Goal: Task Accomplishment & Management: Manage account settings

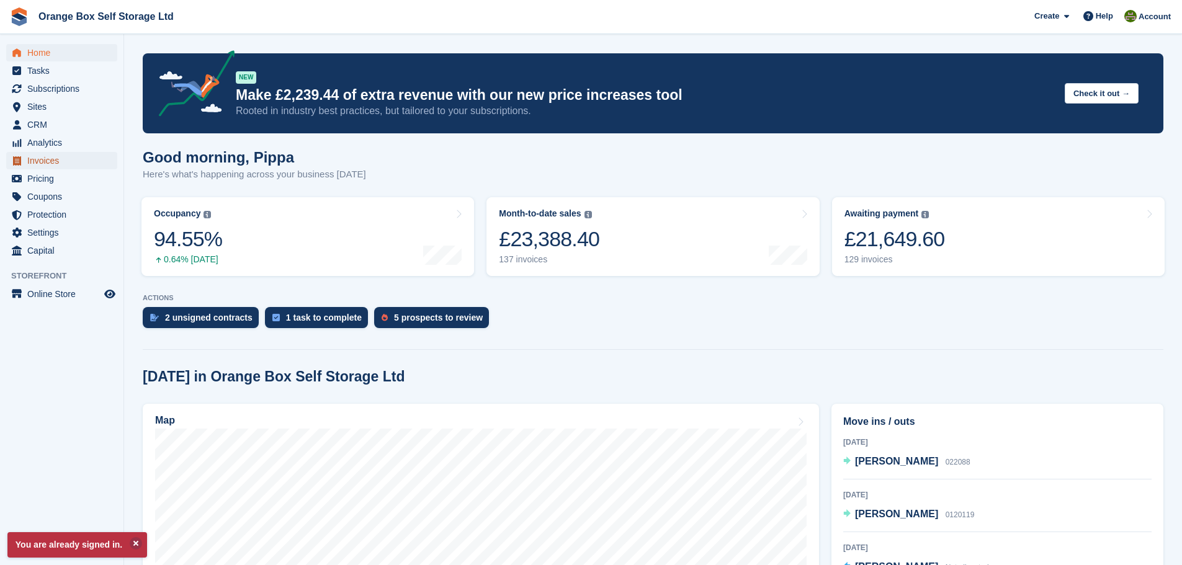
click at [55, 159] on span "Invoices" at bounding box center [64, 160] width 74 height 17
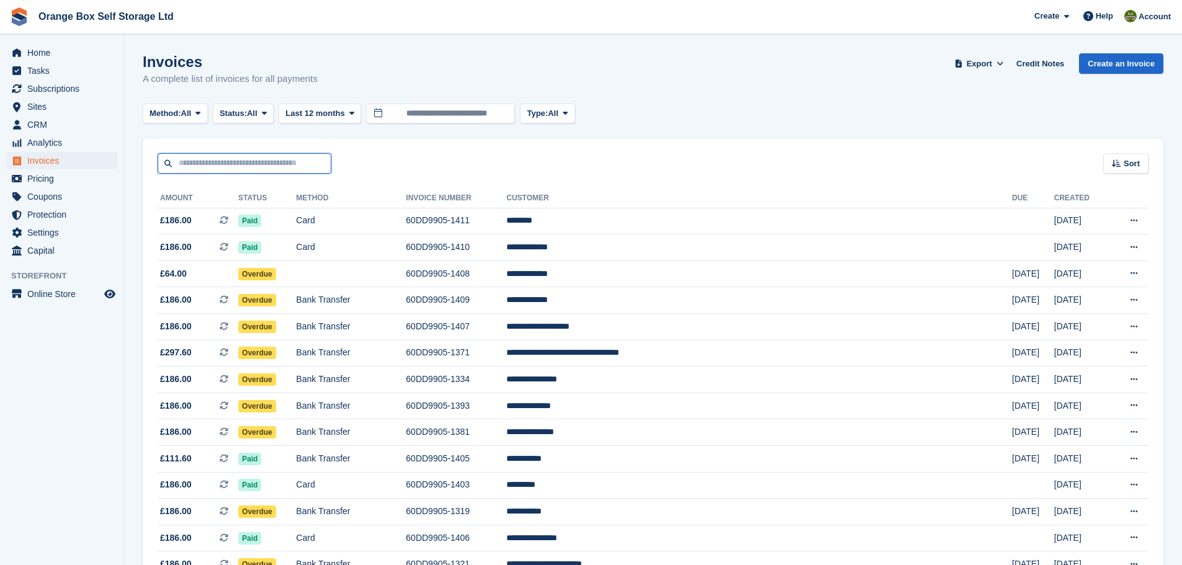
click at [161, 159] on input "text" at bounding box center [245, 163] width 174 height 20
click at [182, 140] on div "Sort Sort by Date created Created (oldest first) Created (newest first)" at bounding box center [653, 155] width 1020 height 35
click at [179, 159] on input "text" at bounding box center [245, 163] width 174 height 20
click at [67, 115] on ul "Sites Sites" at bounding box center [61, 107] width 123 height 18
click at [74, 117] on span "CRM" at bounding box center [64, 124] width 74 height 17
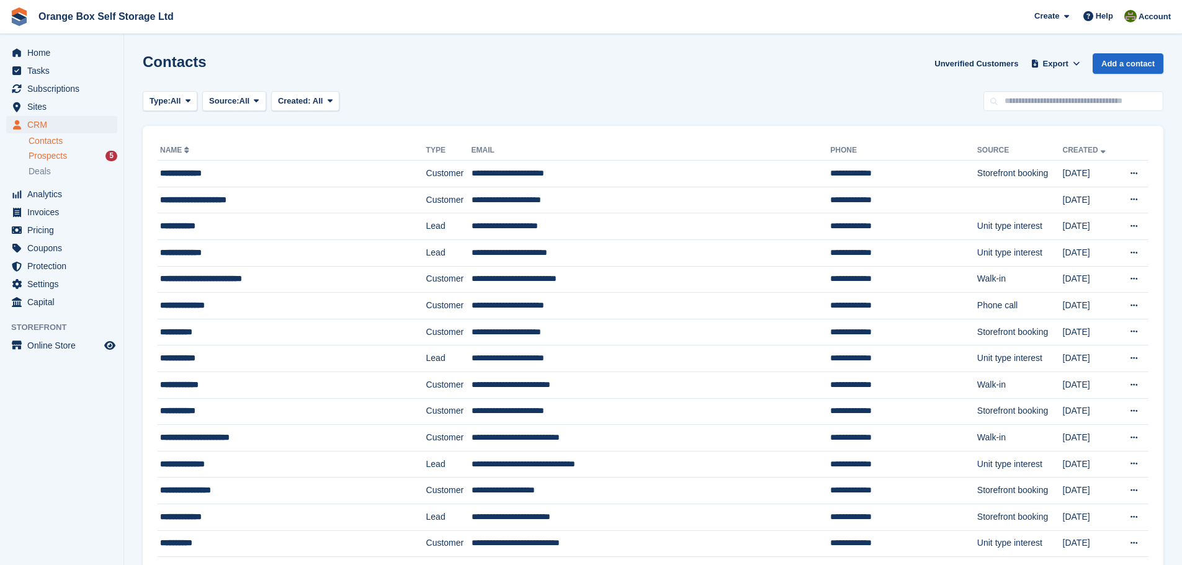
click at [43, 153] on span "Prospects" at bounding box center [48, 156] width 38 height 12
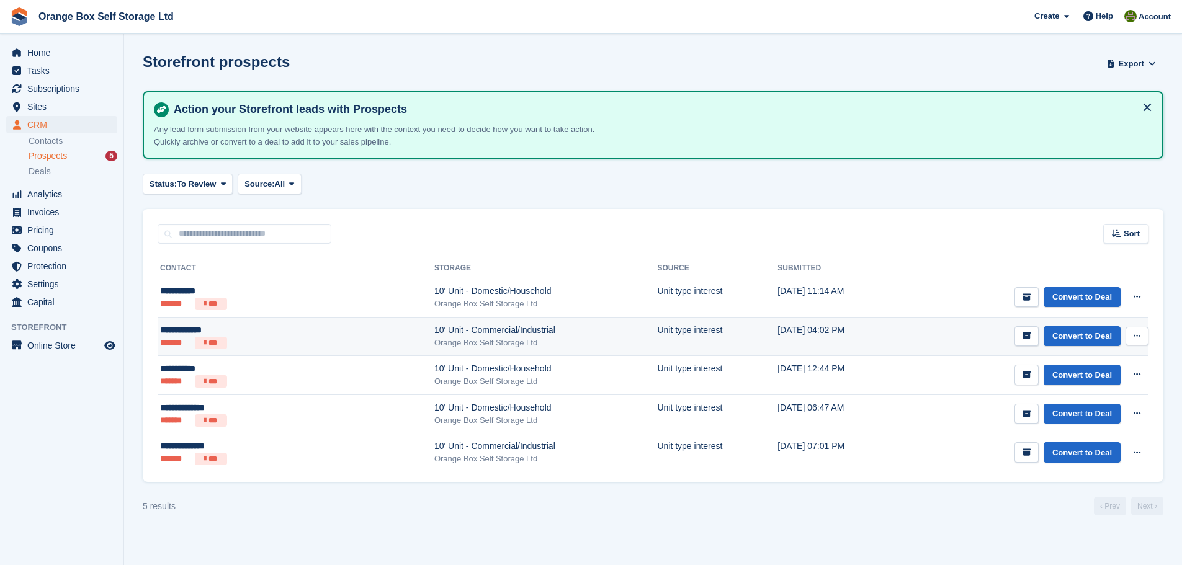
click at [237, 334] on div "**********" at bounding box center [234, 330] width 148 height 13
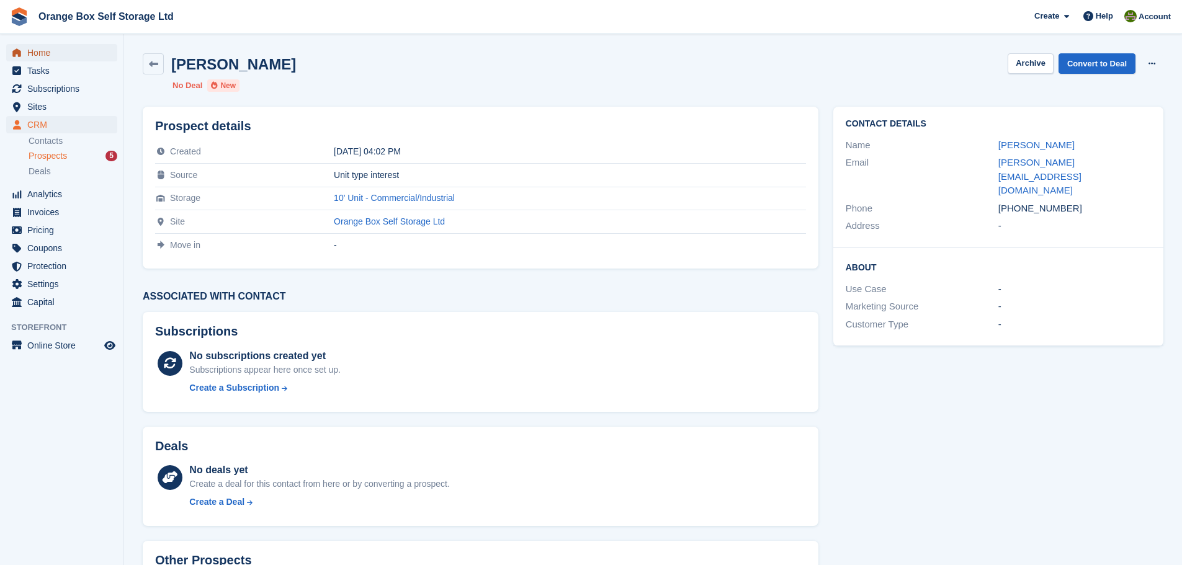
click at [85, 58] on span "Home" at bounding box center [64, 52] width 74 height 17
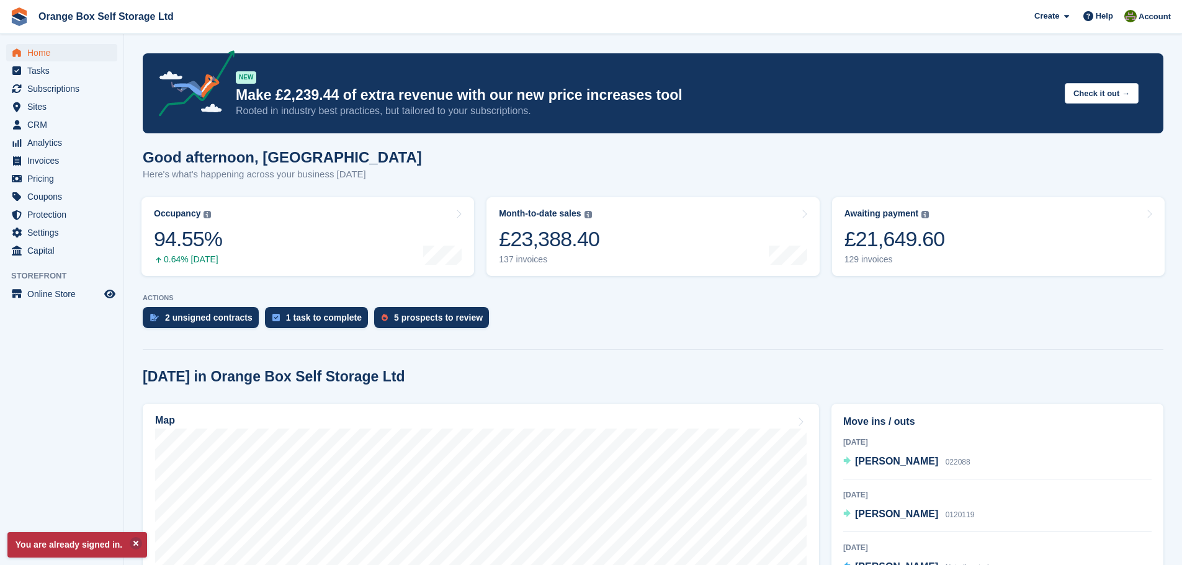
scroll to position [124, 0]
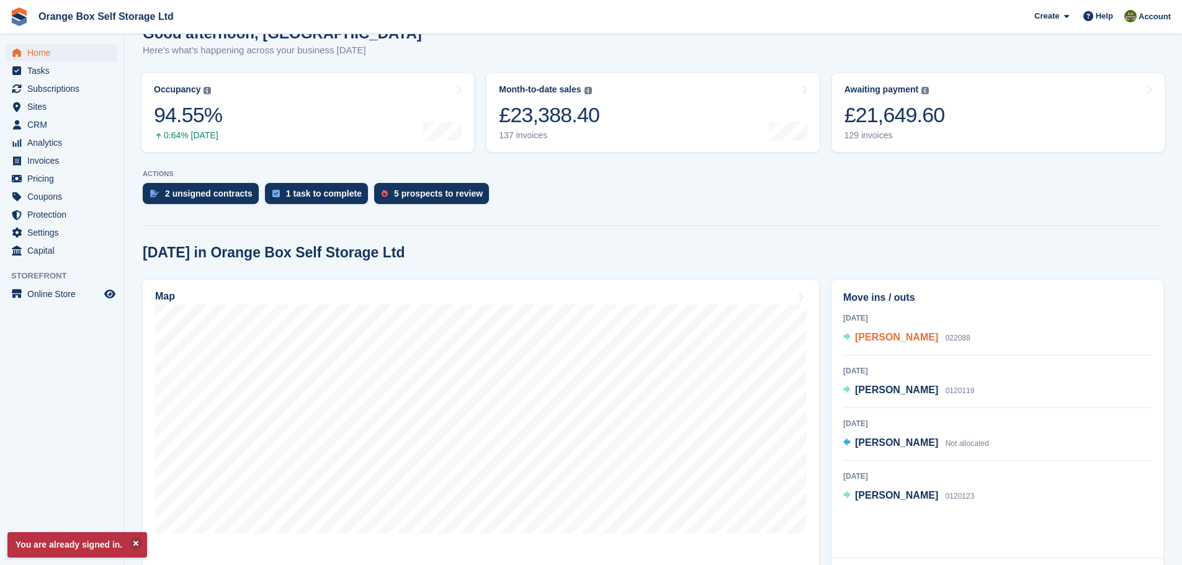
click at [901, 339] on span "[PERSON_NAME]" at bounding box center [896, 337] width 83 height 11
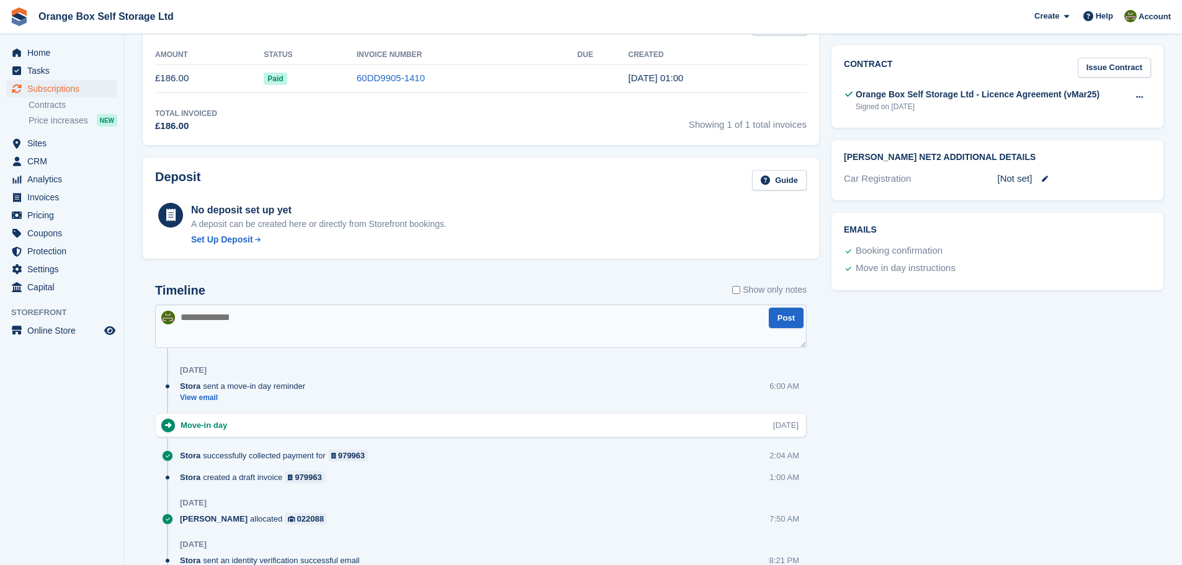
scroll to position [496, 0]
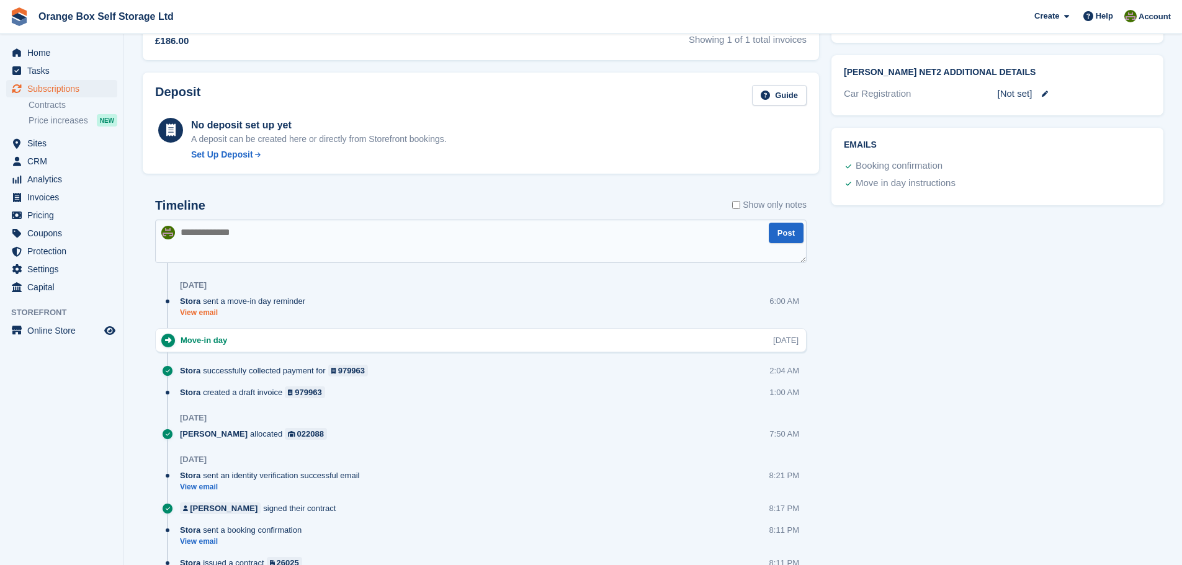
click at [200, 312] on link "View email" at bounding box center [246, 313] width 132 height 11
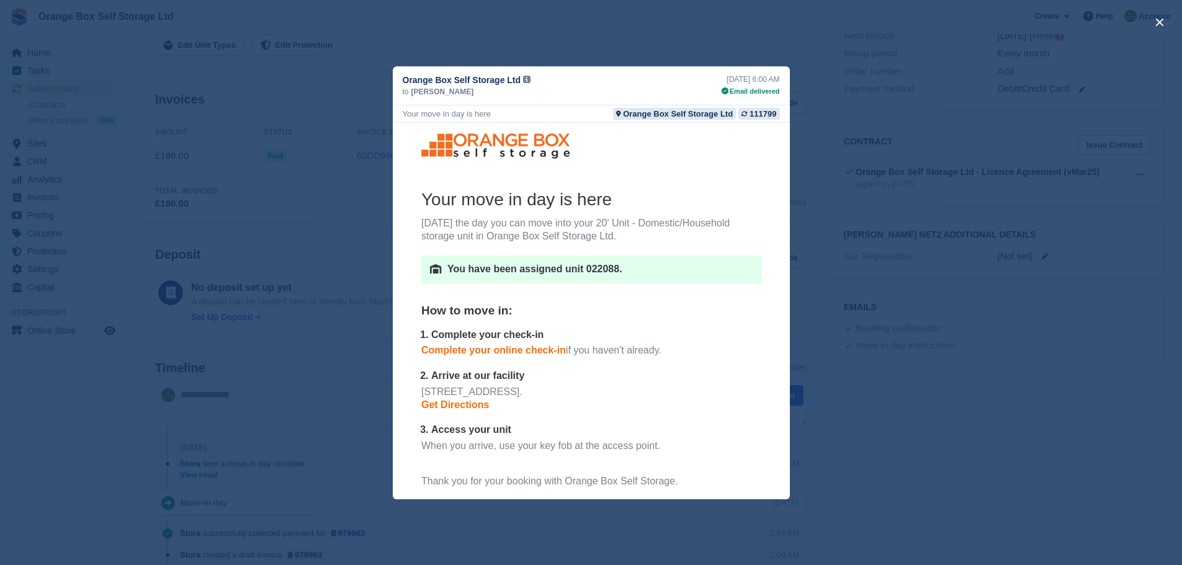
scroll to position [327, 0]
click at [803, 95] on div "close" at bounding box center [591, 282] width 1182 height 565
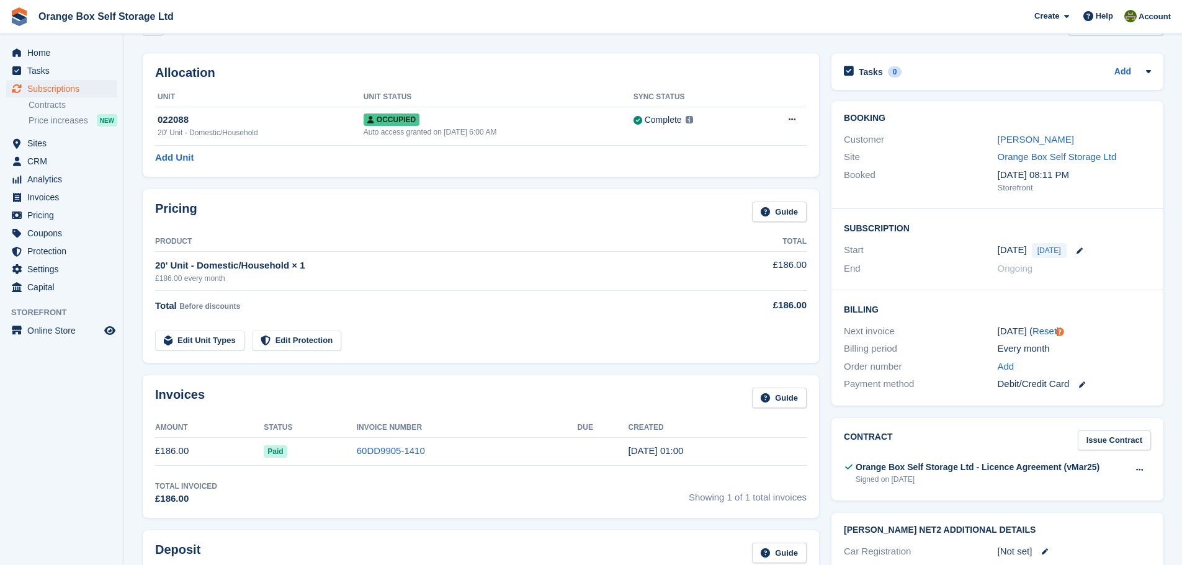
scroll to position [0, 0]
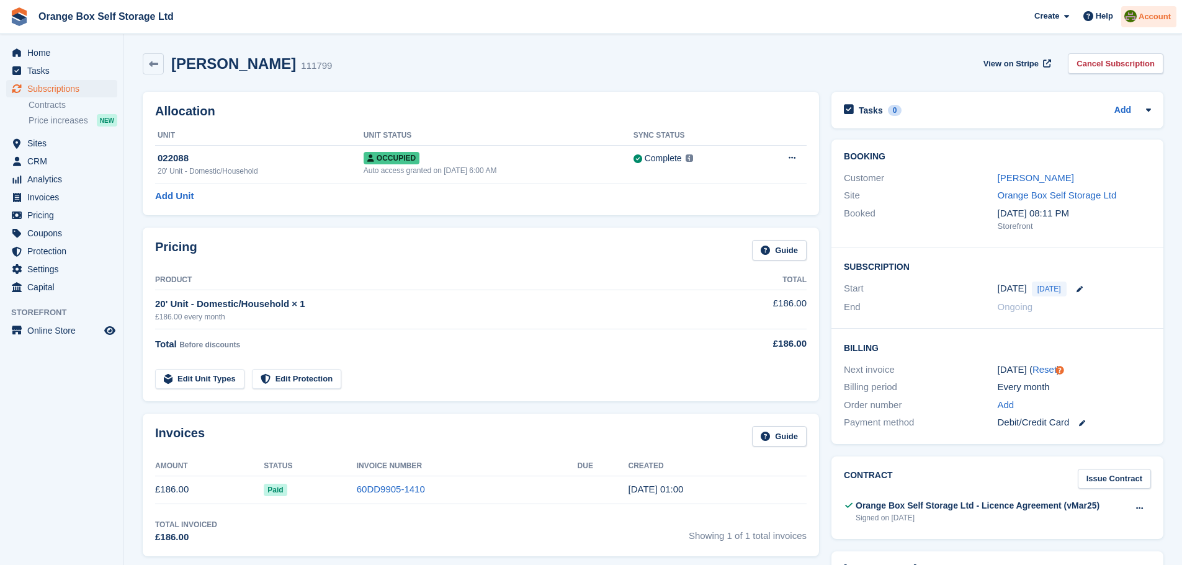
click at [1131, 23] on div at bounding box center [1130, 18] width 12 height 17
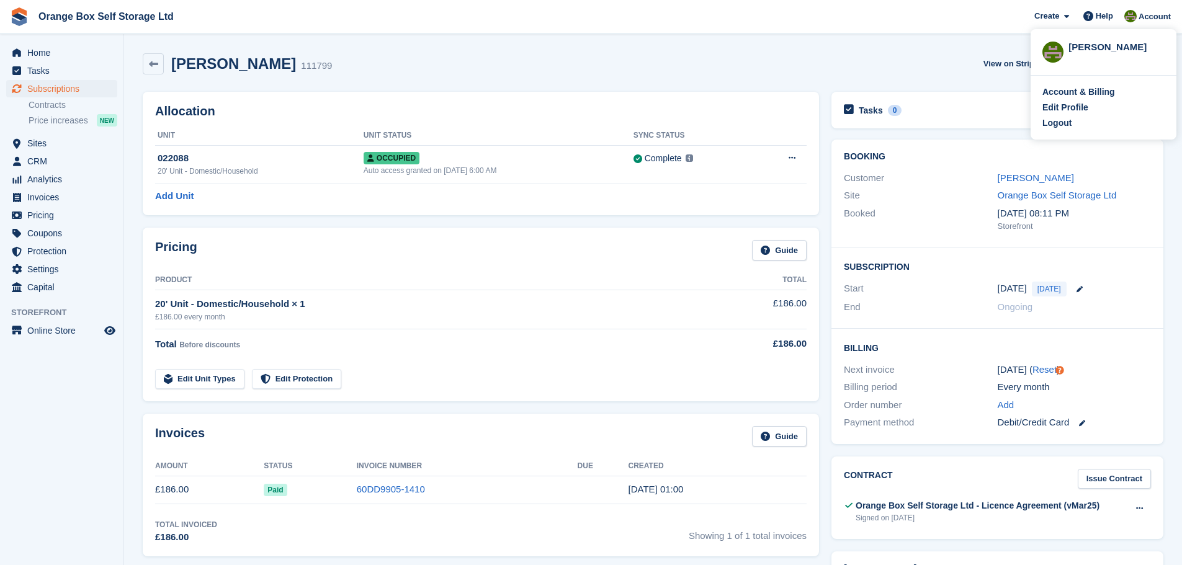
click at [1060, 54] on img at bounding box center [1052, 52] width 21 height 21
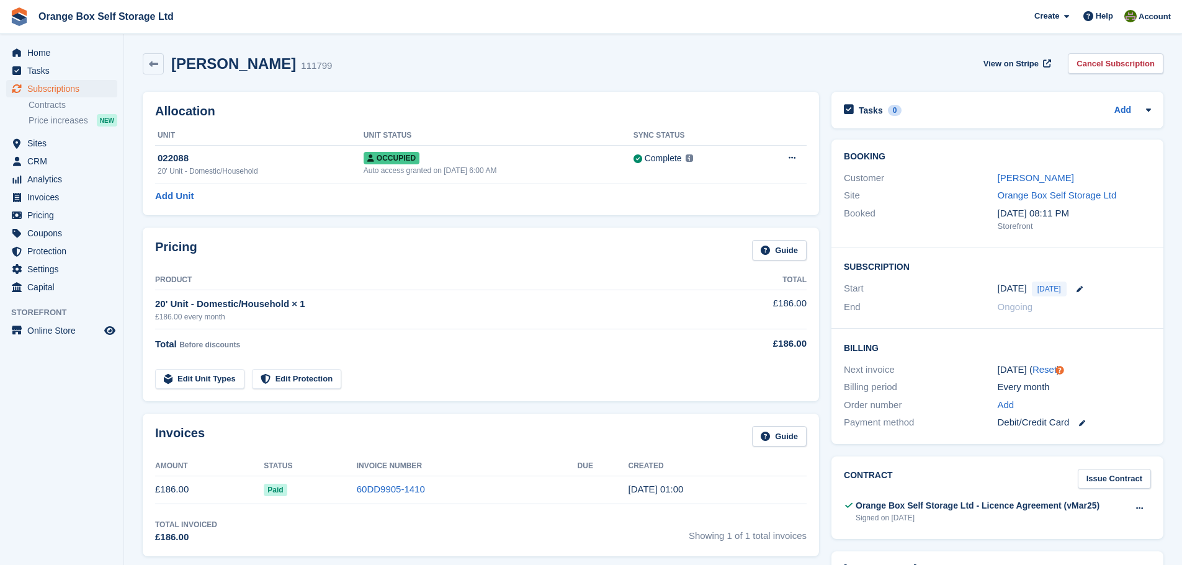
click at [1046, 50] on div "Chris Meldrum 111799 View on Stripe Cancel Subscription" at bounding box center [652, 66] width 1033 height 38
click at [1170, 14] on span "Account" at bounding box center [1154, 17] width 32 height 12
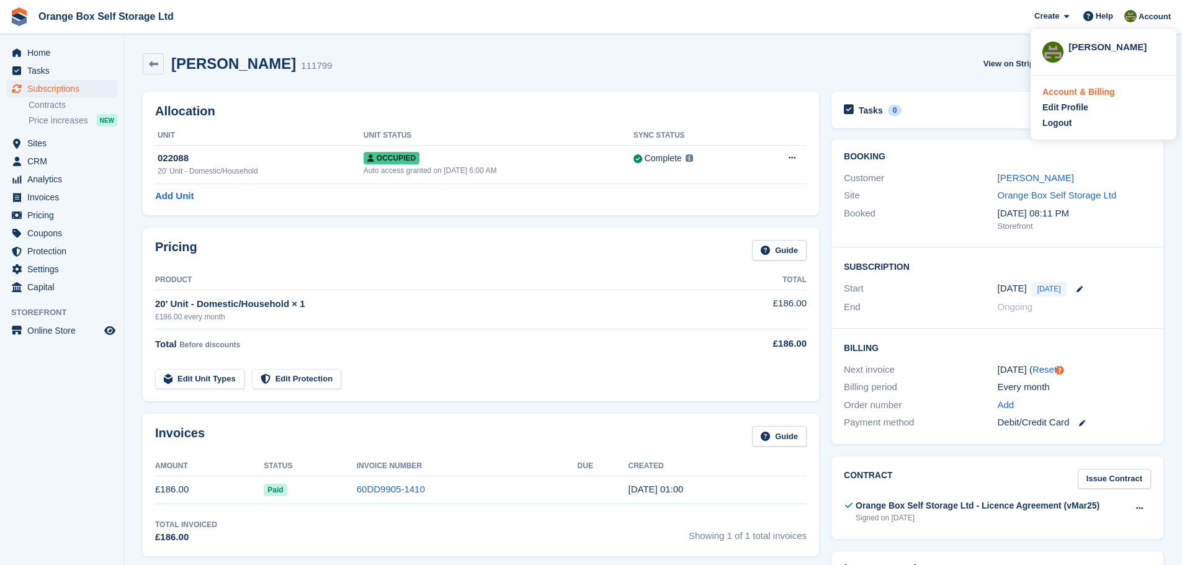
click at [1091, 89] on div "Account & Billing" at bounding box center [1078, 92] width 73 height 13
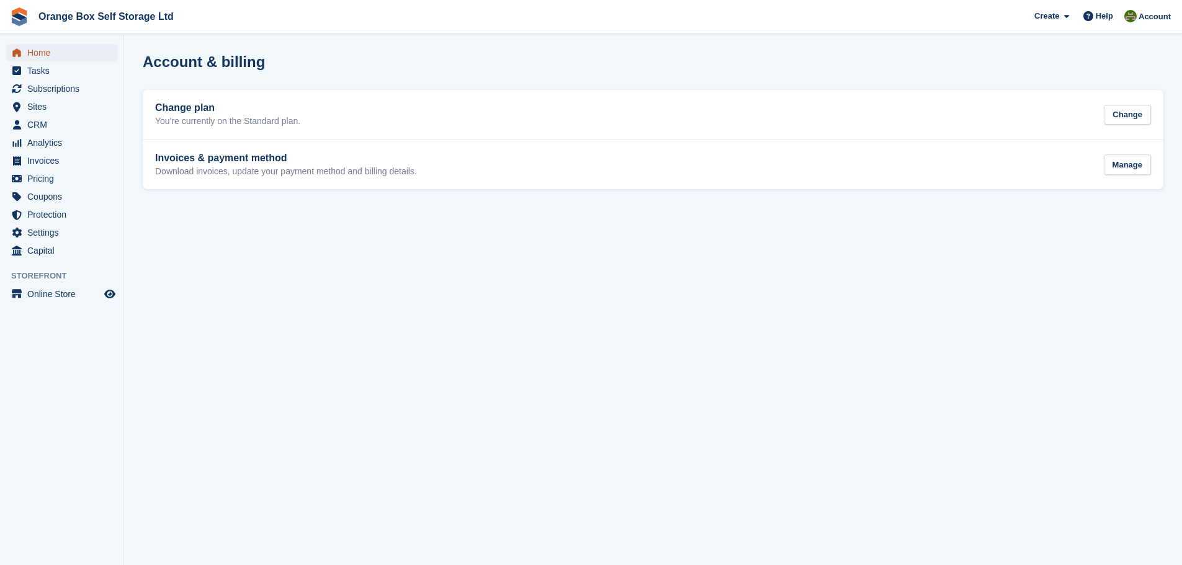
click at [90, 60] on span "Home" at bounding box center [64, 52] width 74 height 17
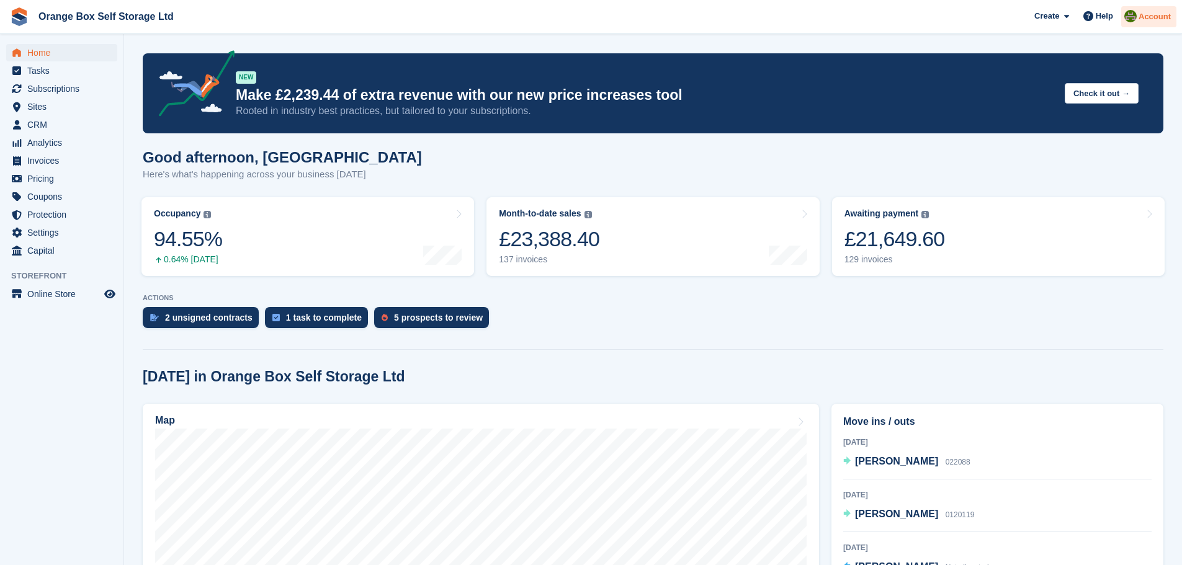
click at [1137, 17] on img at bounding box center [1130, 16] width 12 height 12
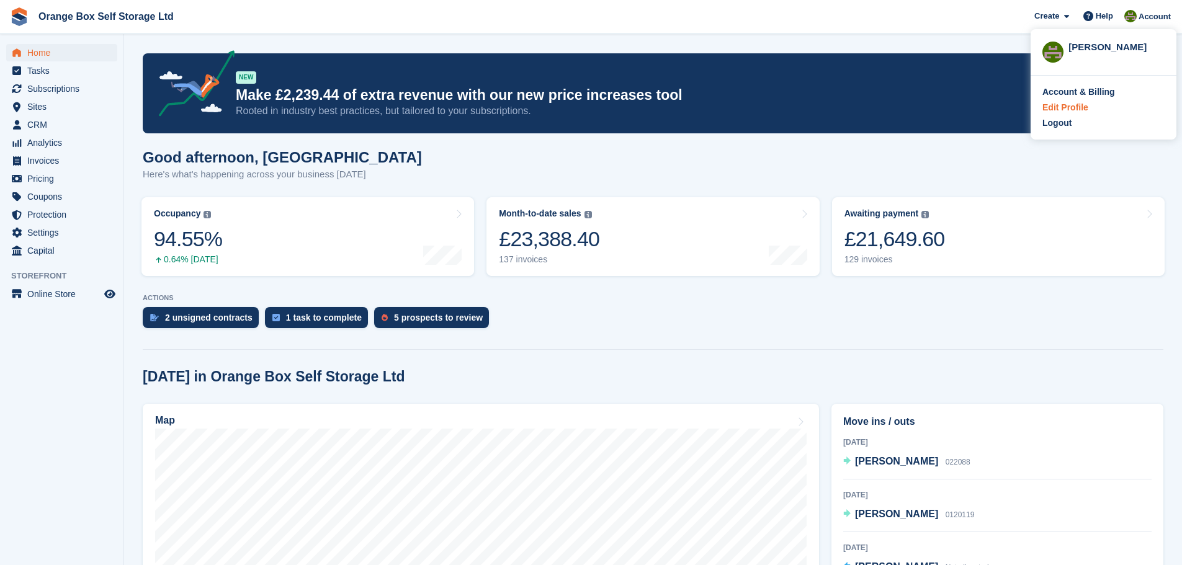
click at [1055, 108] on div "Edit Profile" at bounding box center [1065, 107] width 46 height 13
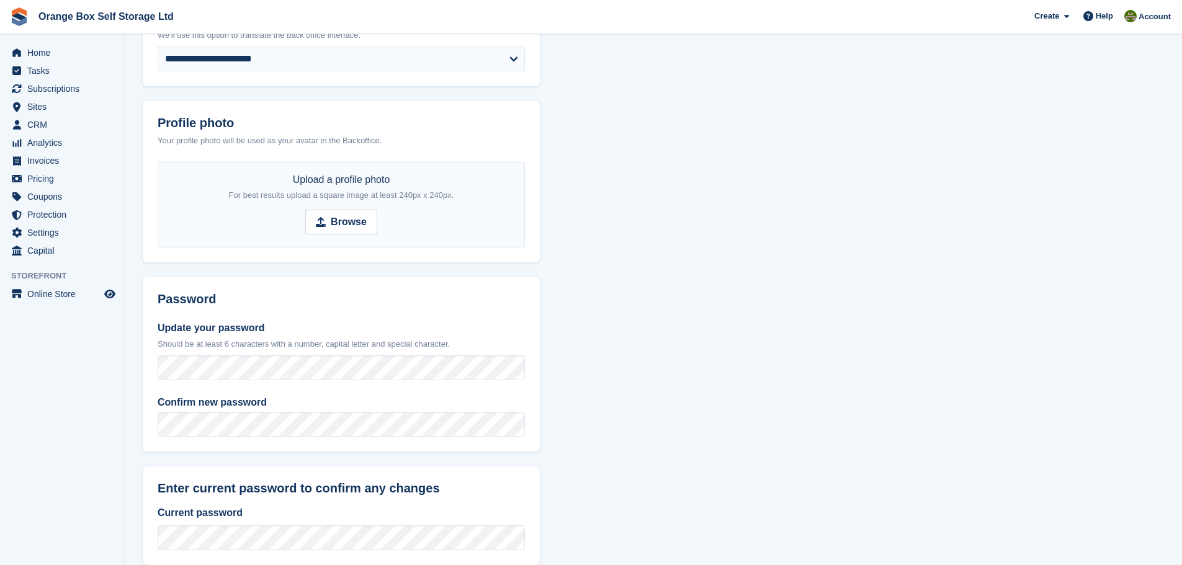
scroll to position [367, 0]
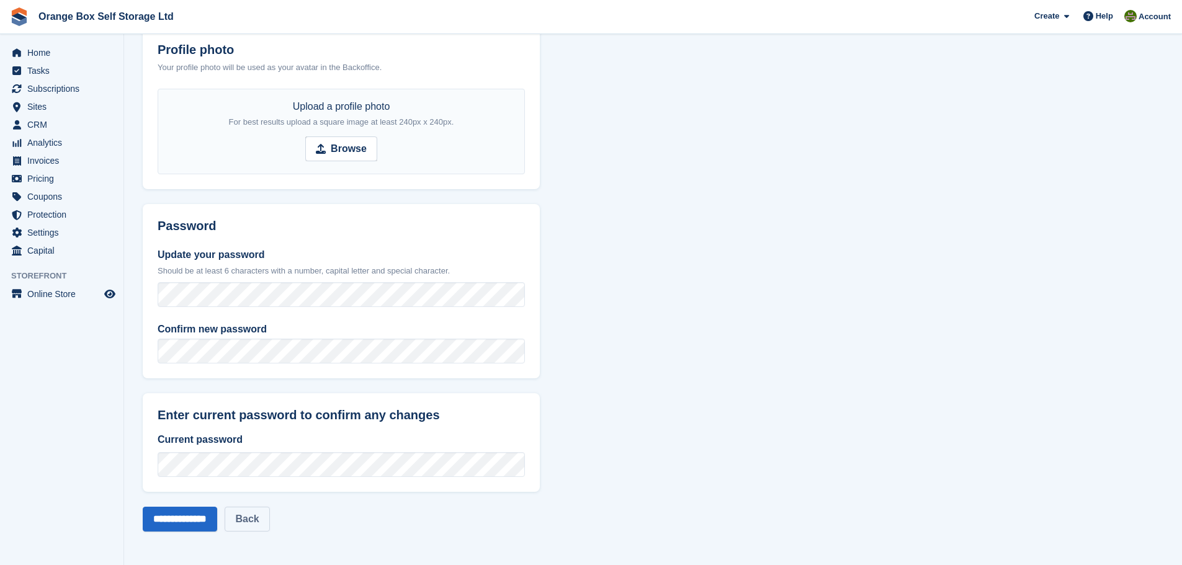
click at [269, 518] on link "Back" at bounding box center [247, 519] width 45 height 25
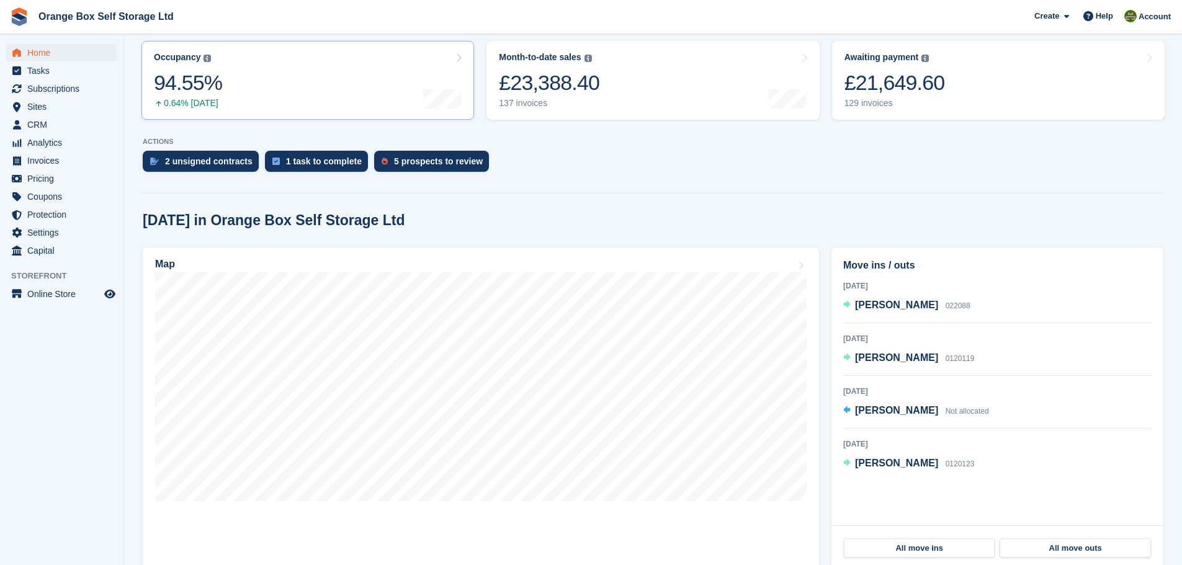
scroll to position [186, 0]
